Goal: Information Seeking & Learning: Learn about a topic

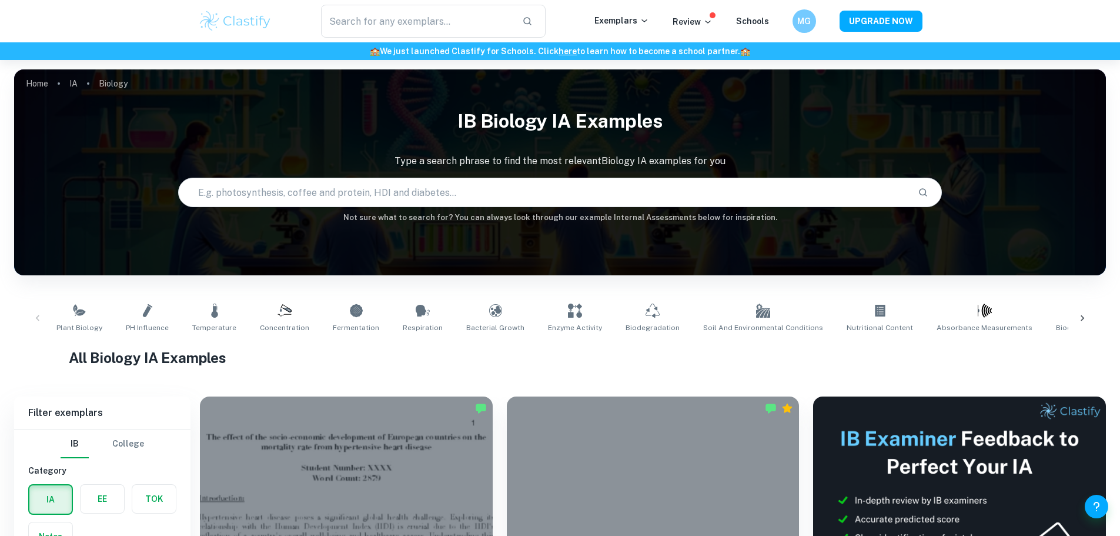
scroll to position [471, 0]
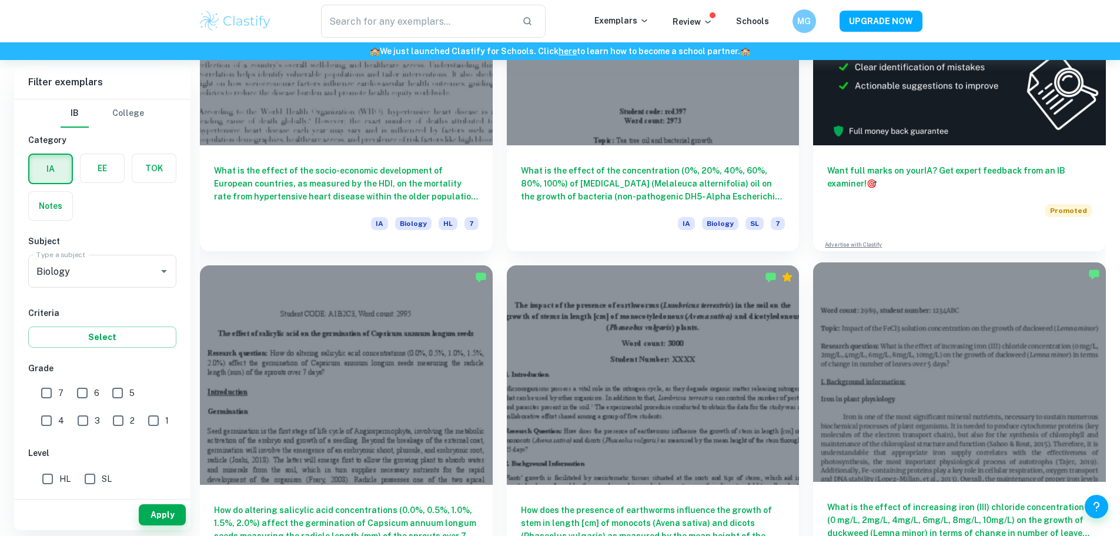
click at [813, 321] on div at bounding box center [959, 371] width 293 height 219
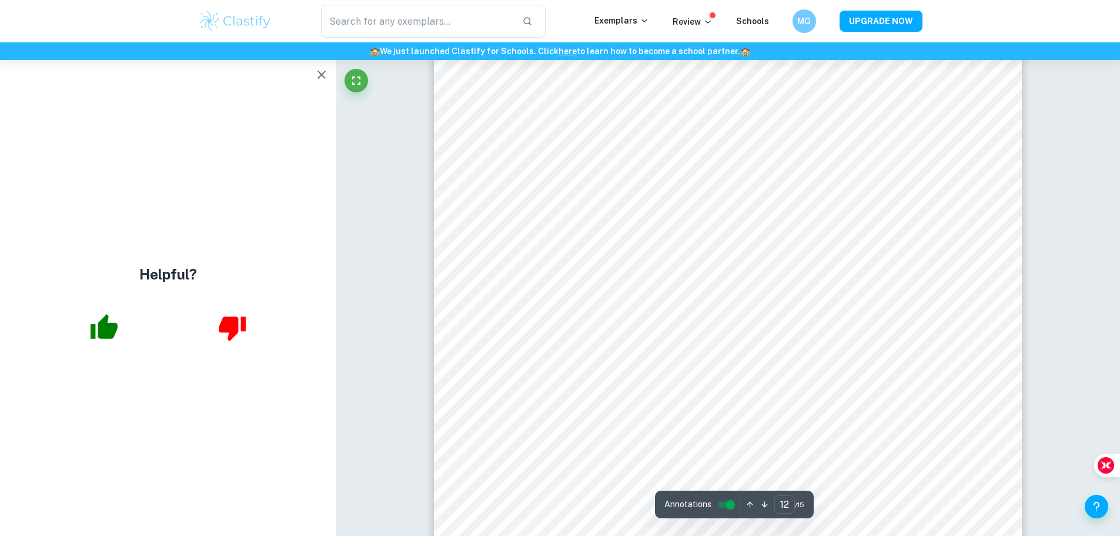
scroll to position [10175, 0]
type input "13"
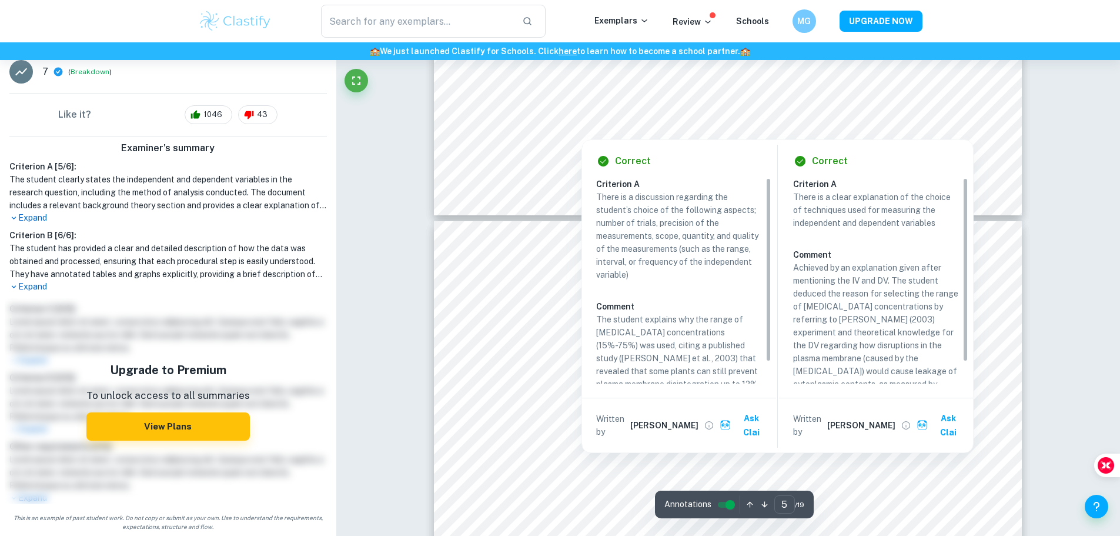
scroll to position [24, 0]
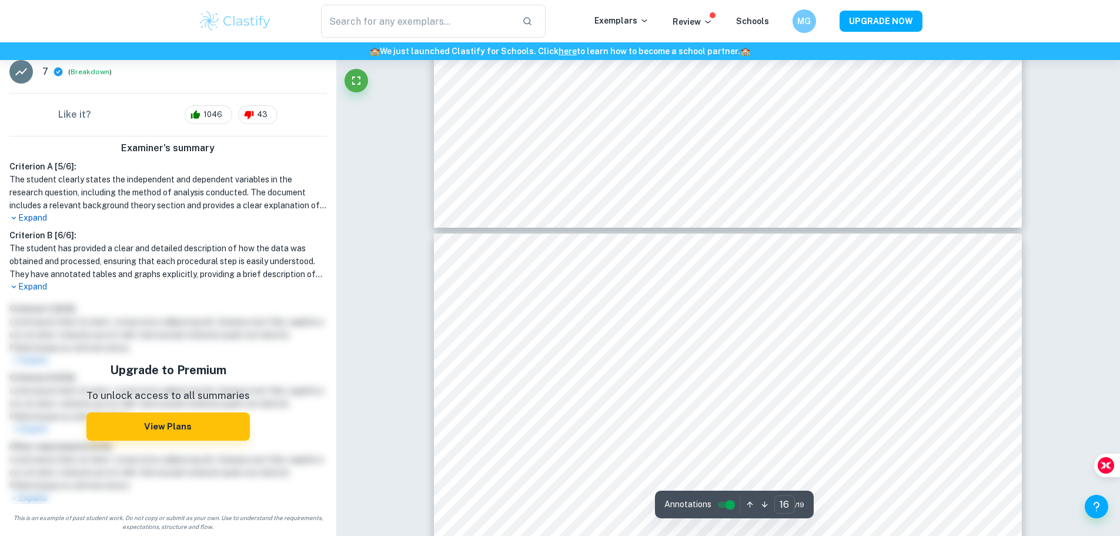
type input "17"
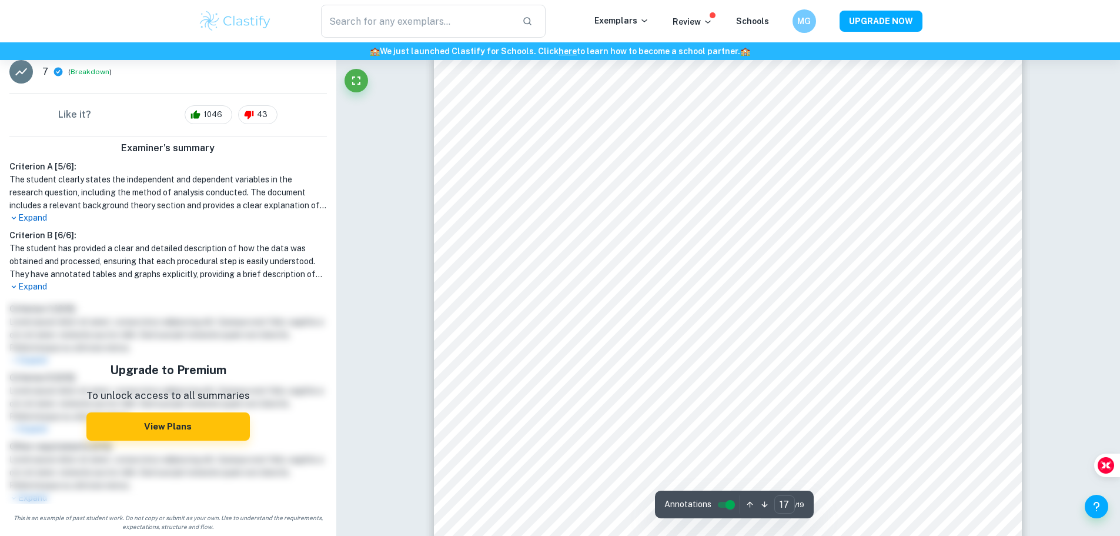
scroll to position [13941, 0]
